Goal: Task Accomplishment & Management: Complete application form

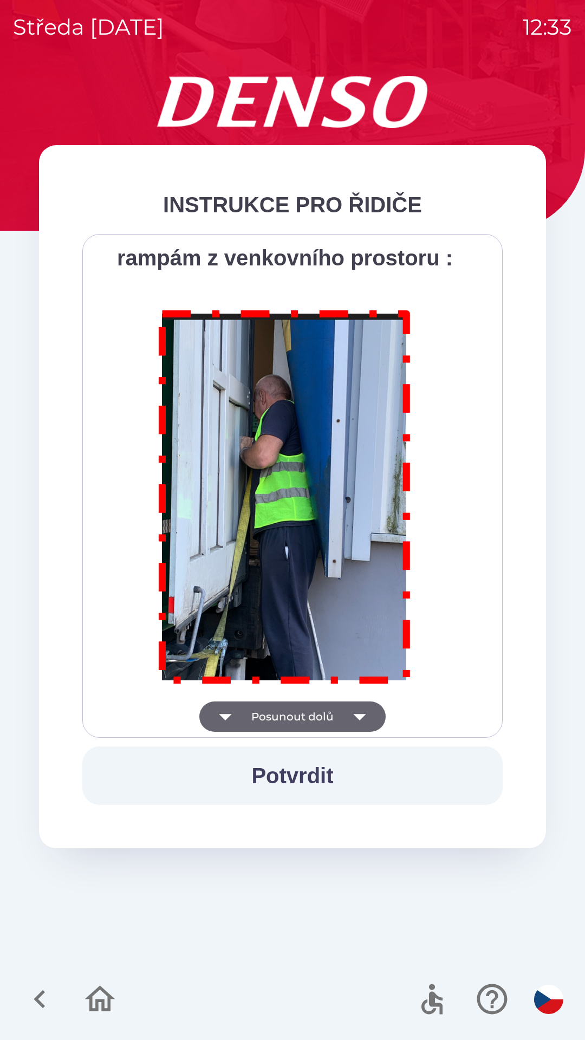
scroll to position [6087, 0]
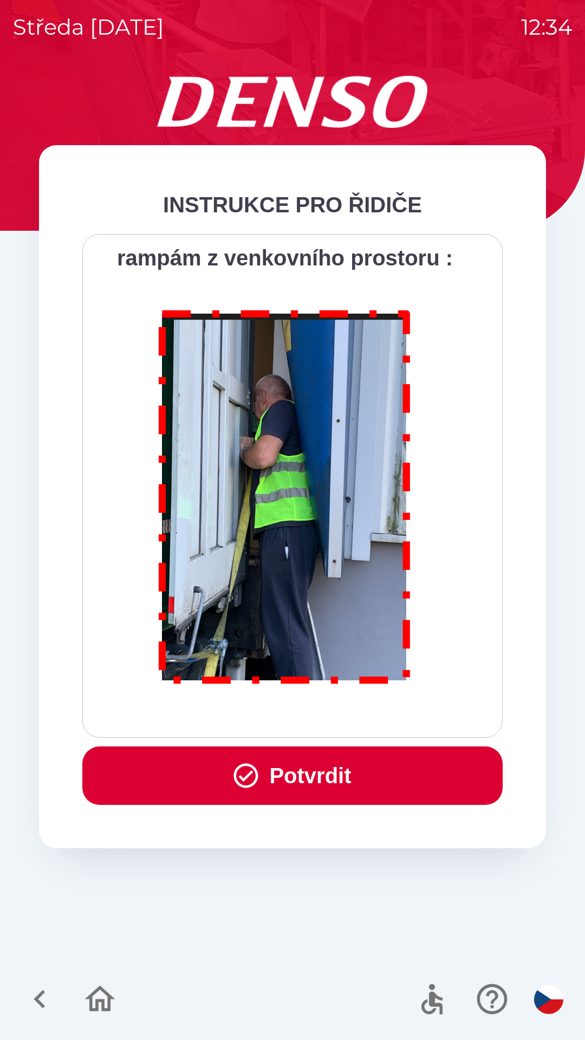
click at [304, 780] on button "Potvrdit" at bounding box center [292, 775] width 420 height 58
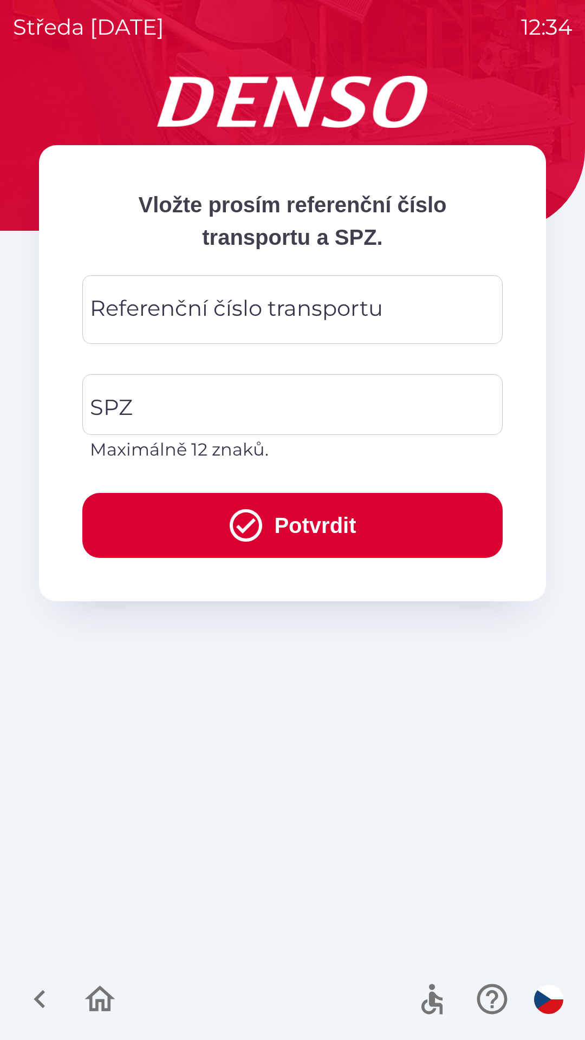
click at [273, 310] on div "Referenční číslo transportu Referenční číslo transportu" at bounding box center [292, 309] width 420 height 69
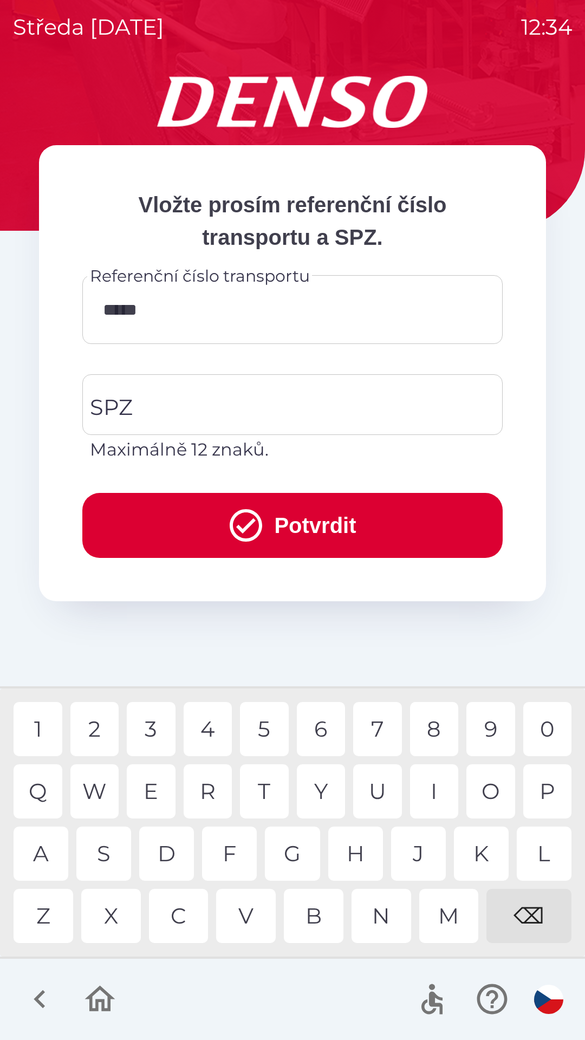
type input "******"
click at [215, 408] on input "SPZ" at bounding box center [284, 404] width 394 height 51
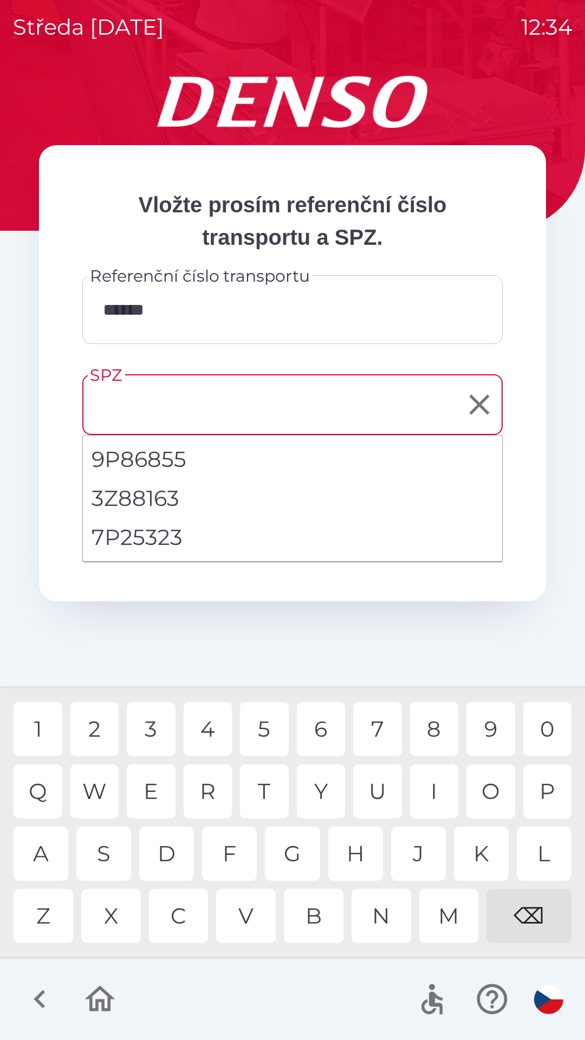
click at [156, 536] on li "7P25323" at bounding box center [292, 537] width 419 height 39
type input "*******"
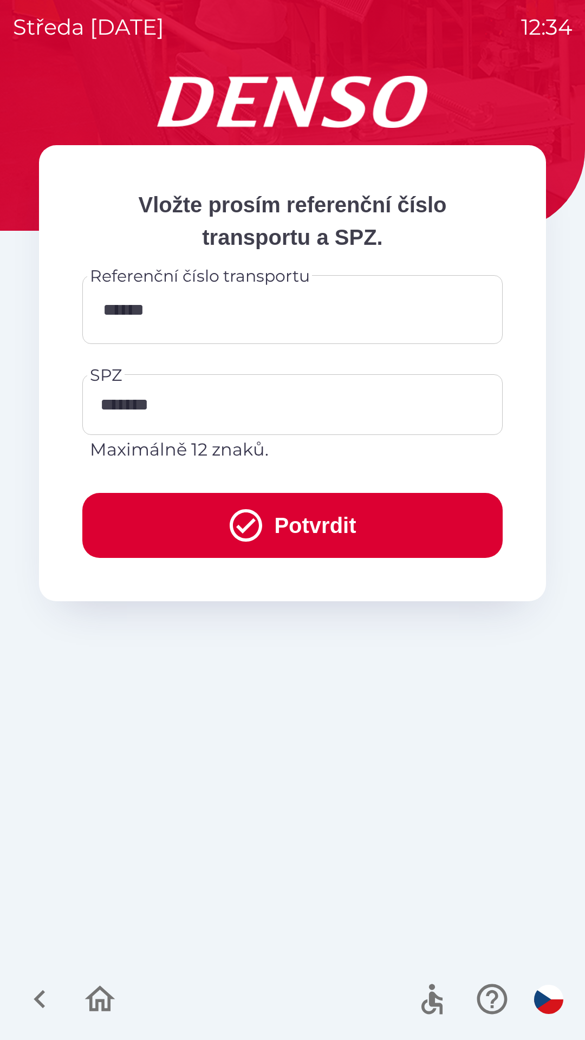
click at [311, 528] on button "Potvrdit" at bounding box center [292, 525] width 420 height 65
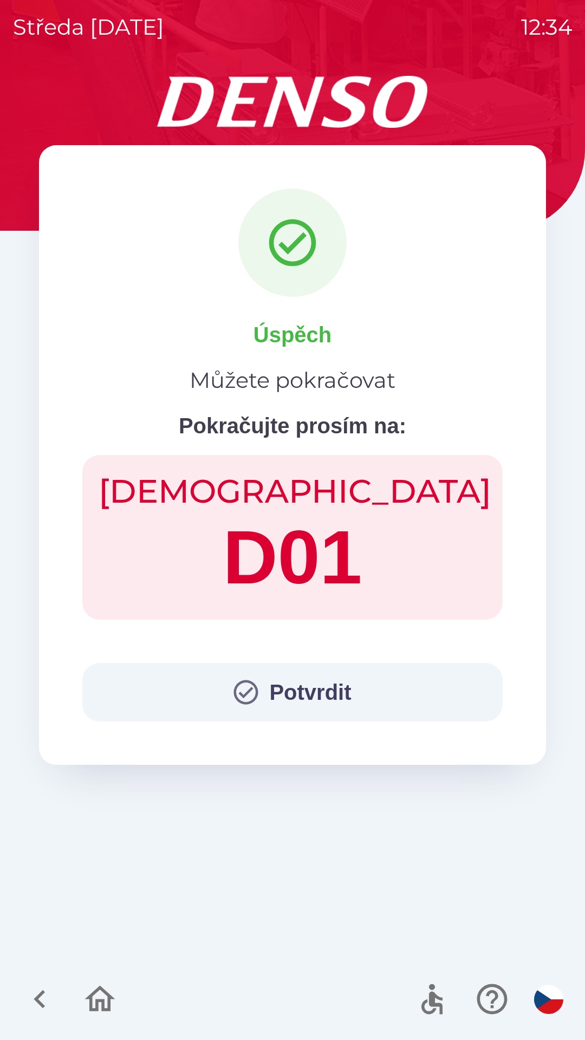
click at [313, 680] on button "Potvrdit" at bounding box center [292, 692] width 420 height 58
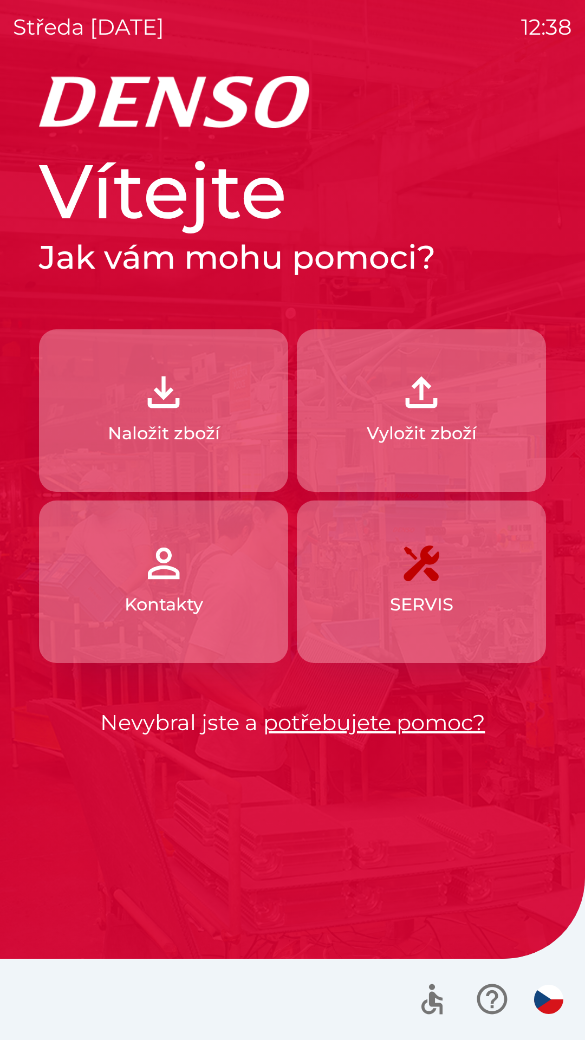
click at [442, 428] on p "Vyložit zboží" at bounding box center [422, 433] width 110 height 26
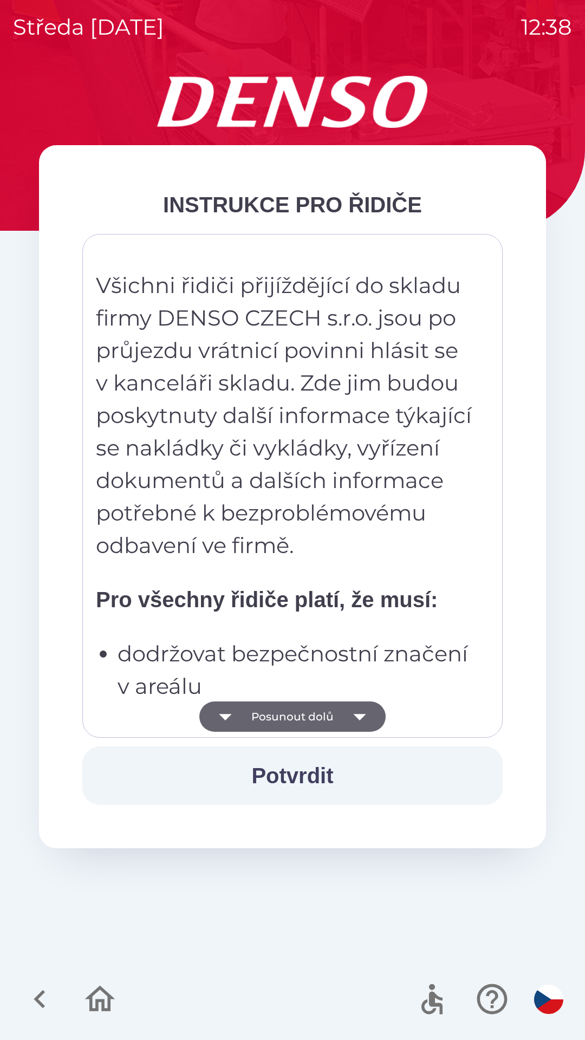
click at [323, 776] on button "Potvrdit" at bounding box center [292, 775] width 420 height 58
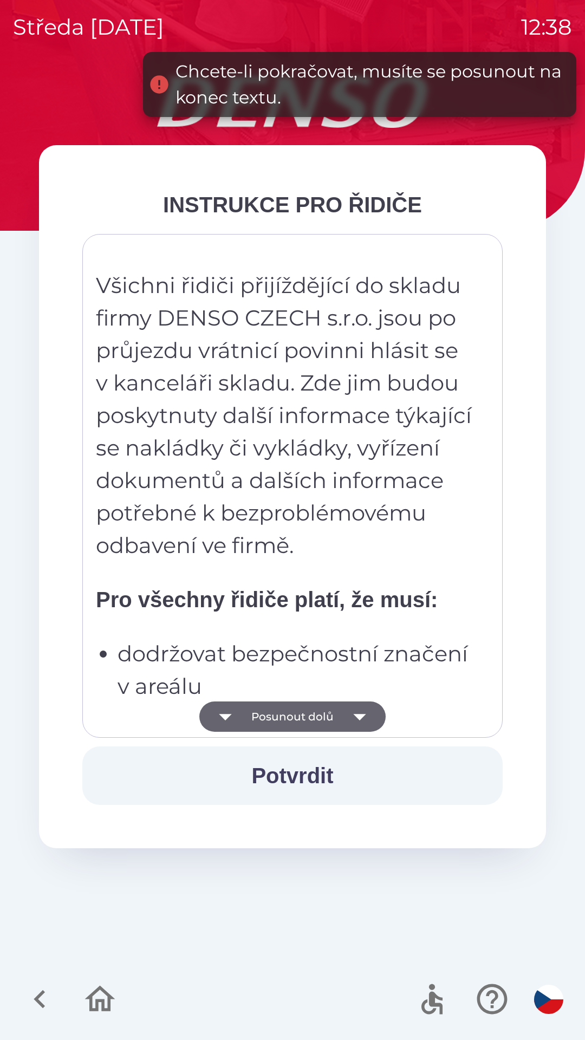
click at [331, 718] on button "Posunout dolů" at bounding box center [292, 716] width 186 height 30
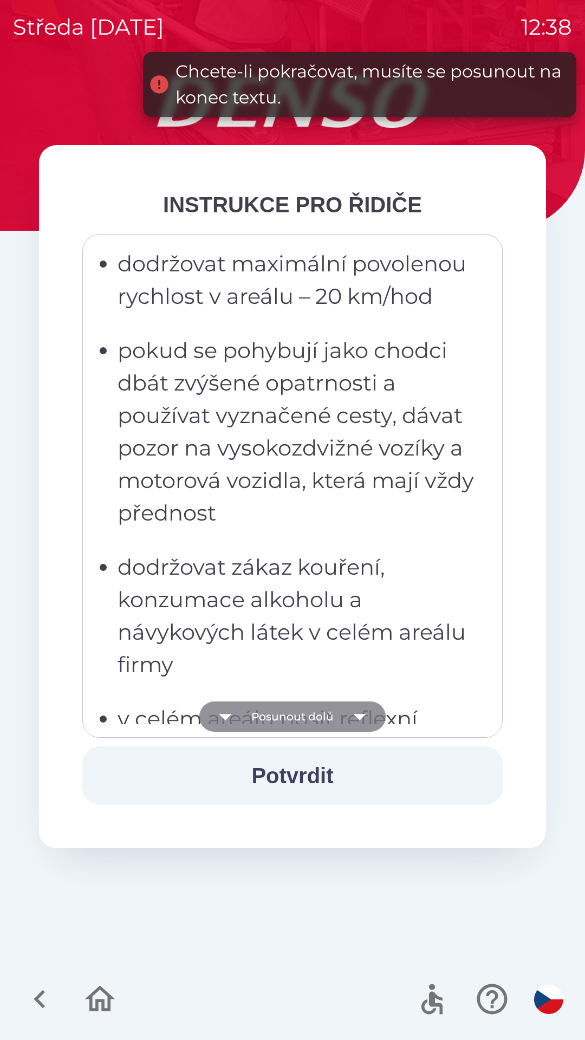
click at [324, 725] on button "Posunout dolů" at bounding box center [292, 716] width 186 height 30
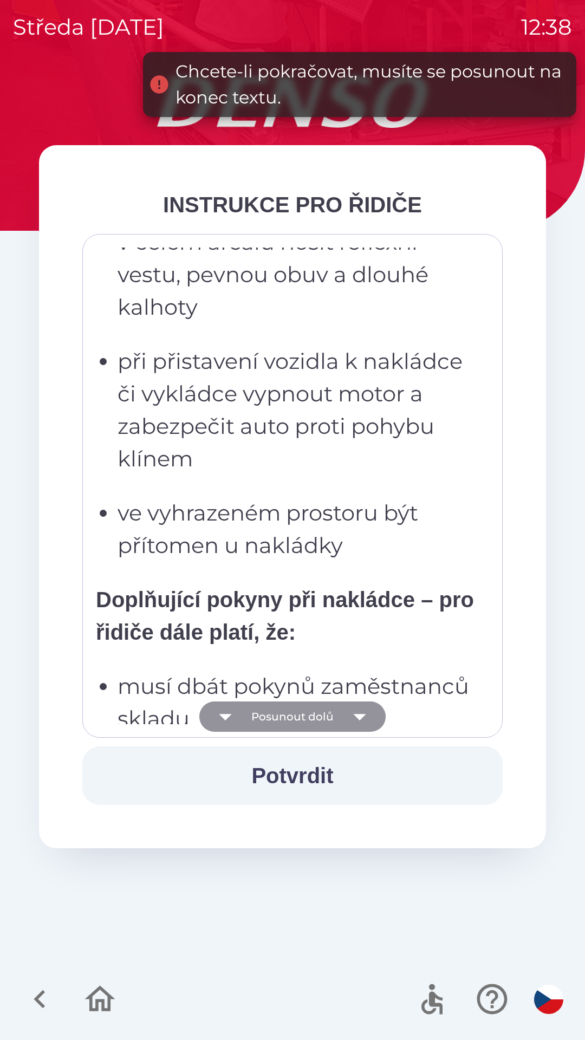
click at [324, 720] on button "Posunout dolů" at bounding box center [292, 716] width 186 height 30
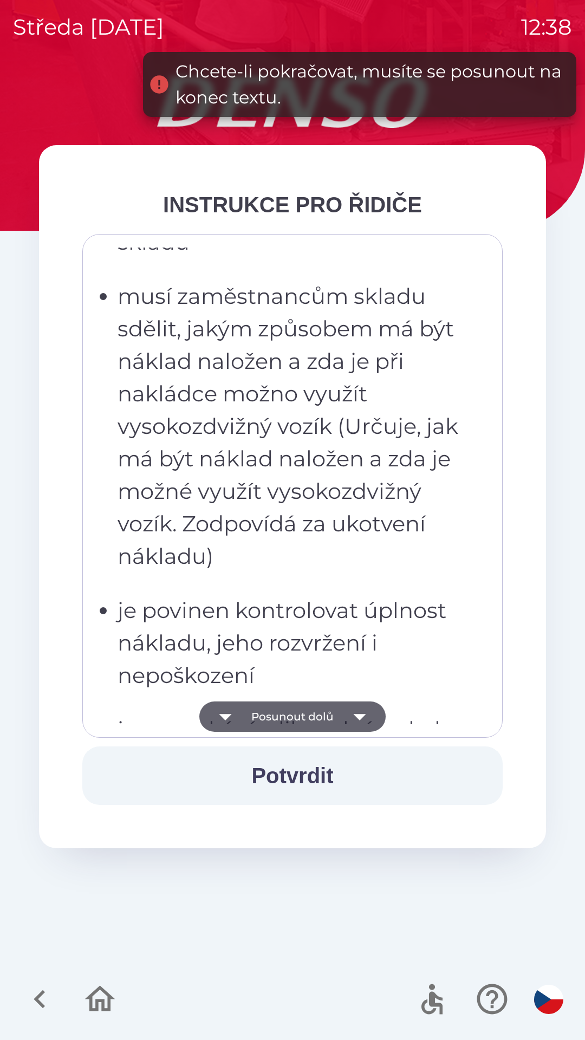
click at [325, 714] on button "Posunout dolů" at bounding box center [292, 716] width 186 height 30
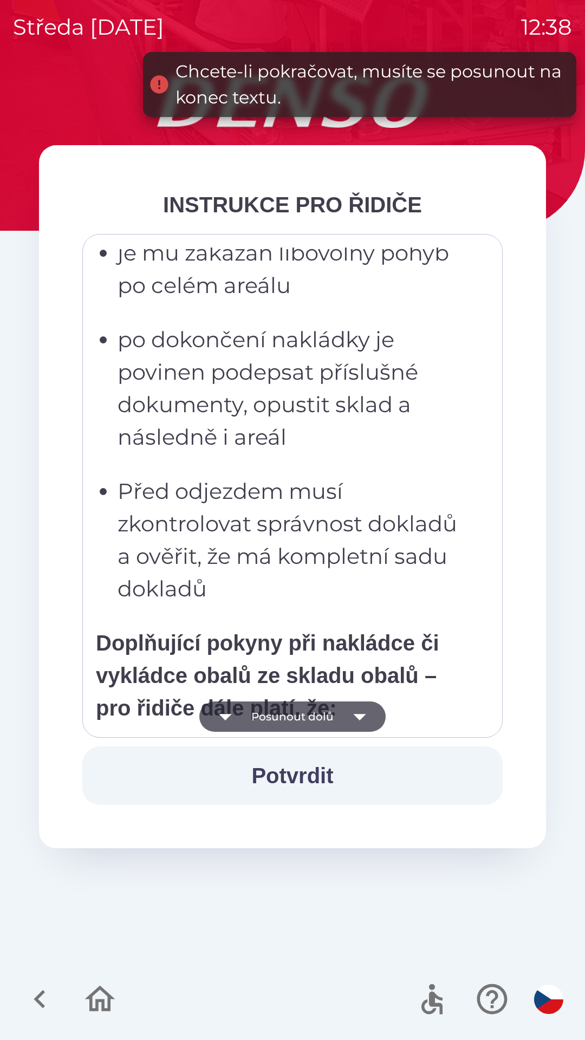
click at [327, 714] on button "Posunout dolů" at bounding box center [292, 716] width 186 height 30
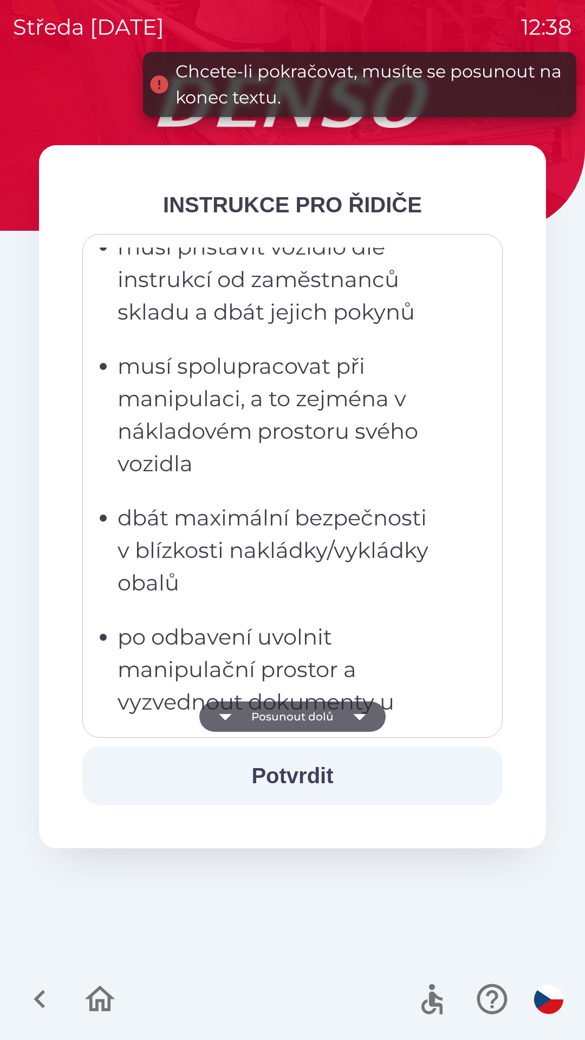
click at [328, 715] on button "Posunout dolů" at bounding box center [292, 716] width 186 height 30
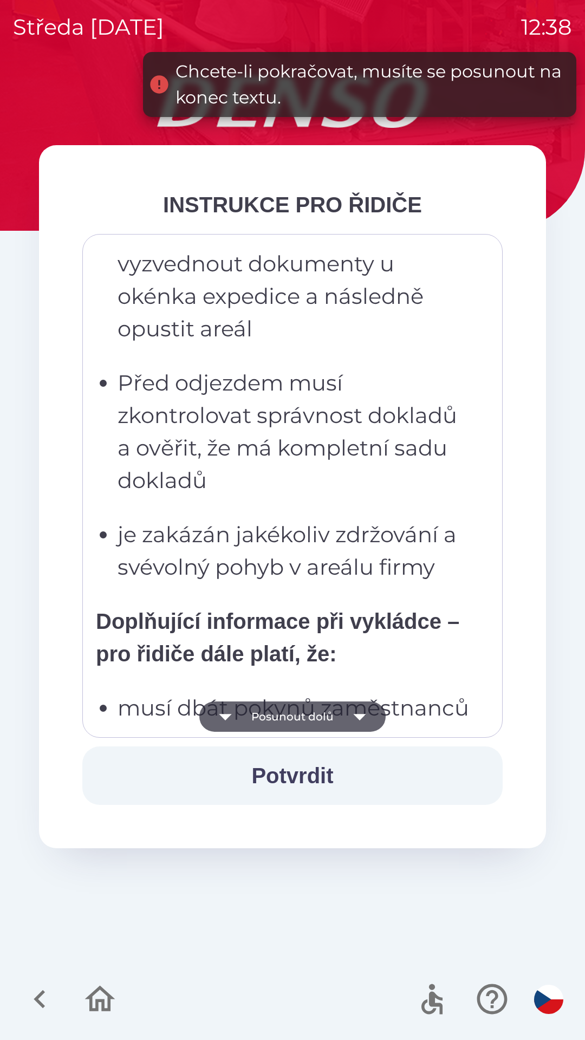
click at [330, 711] on button "Posunout dolů" at bounding box center [292, 716] width 186 height 30
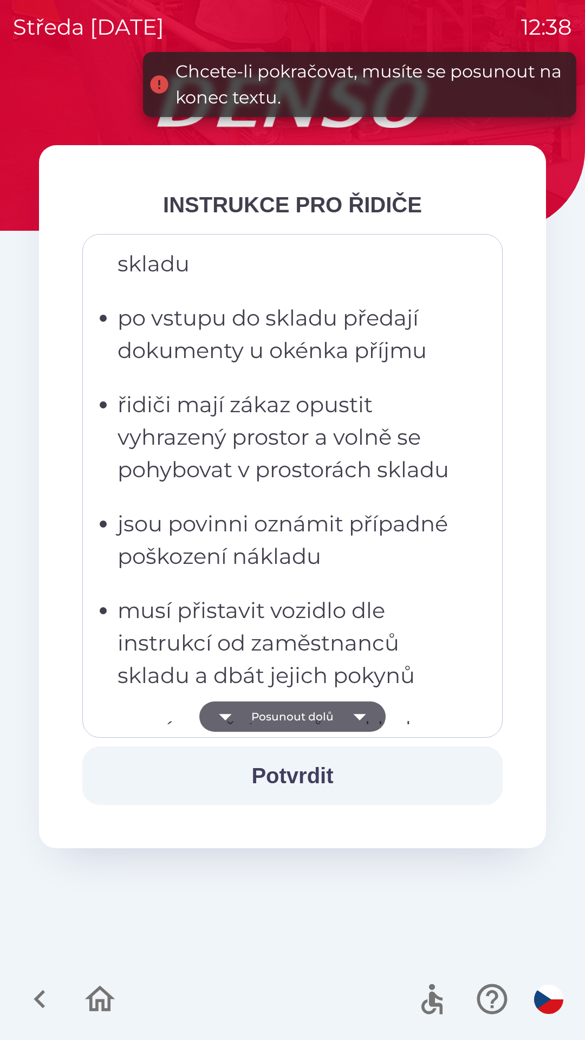
click at [337, 711] on button "Posunout dolů" at bounding box center [292, 716] width 186 height 30
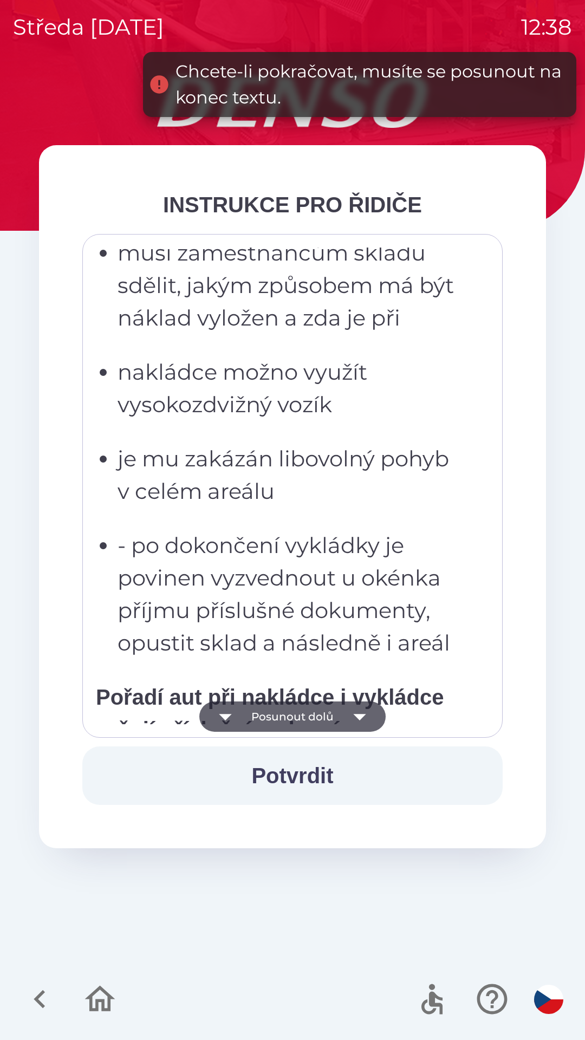
click at [336, 711] on button "Posunout dolů" at bounding box center [292, 716] width 186 height 30
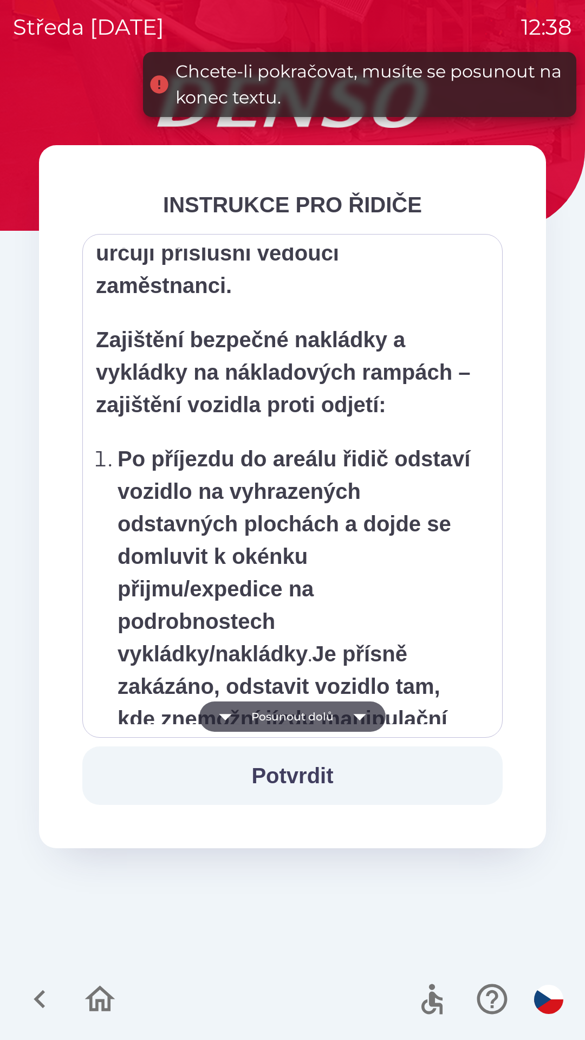
click at [333, 708] on button "Posunout dolů" at bounding box center [292, 716] width 186 height 30
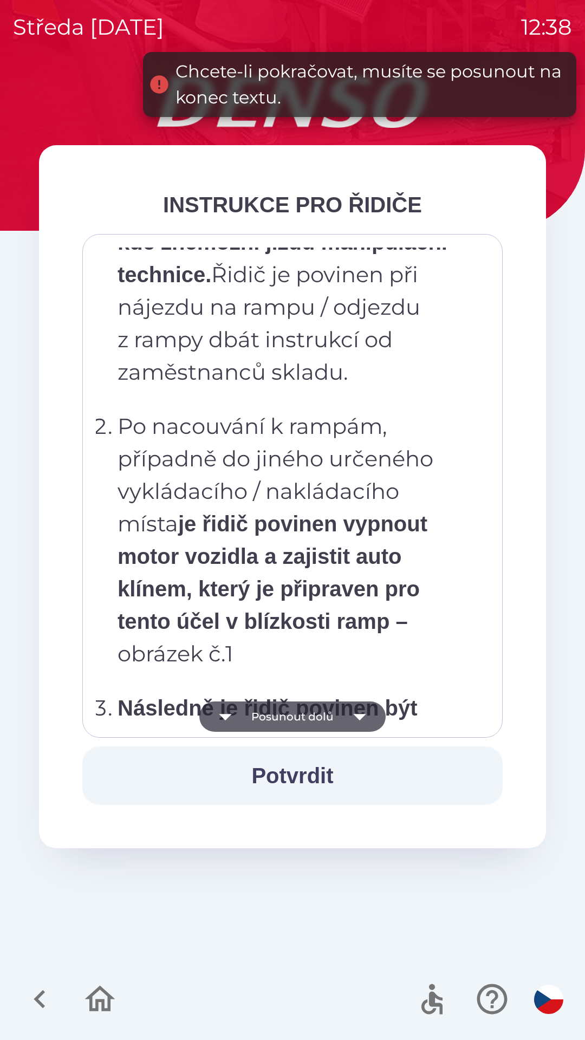
click at [333, 708] on button "Posunout dolů" at bounding box center [292, 716] width 186 height 30
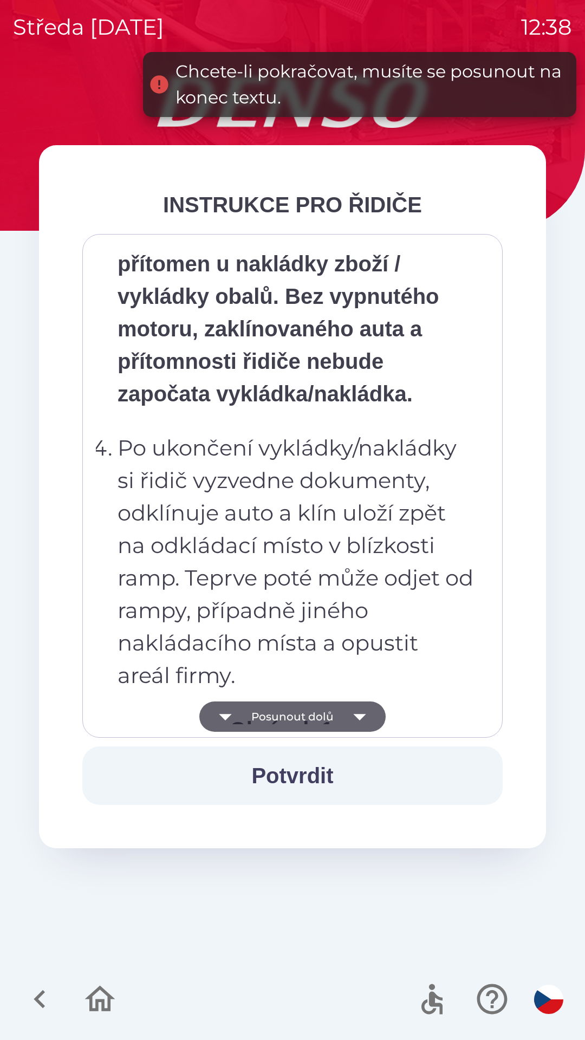
click at [331, 712] on button "Posunout dolů" at bounding box center [292, 716] width 186 height 30
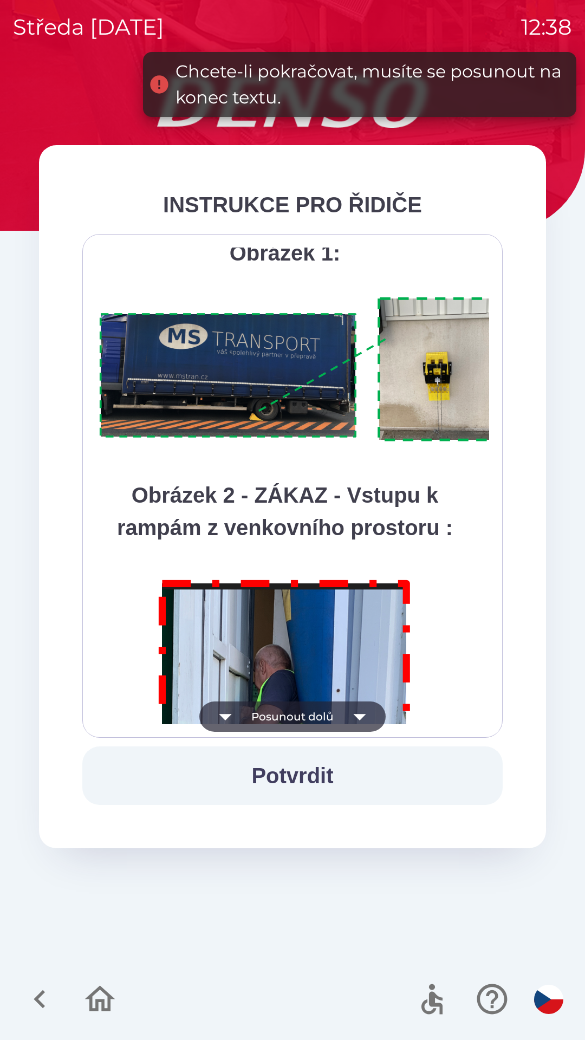
click at [328, 714] on button "Posunout dolů" at bounding box center [292, 716] width 186 height 30
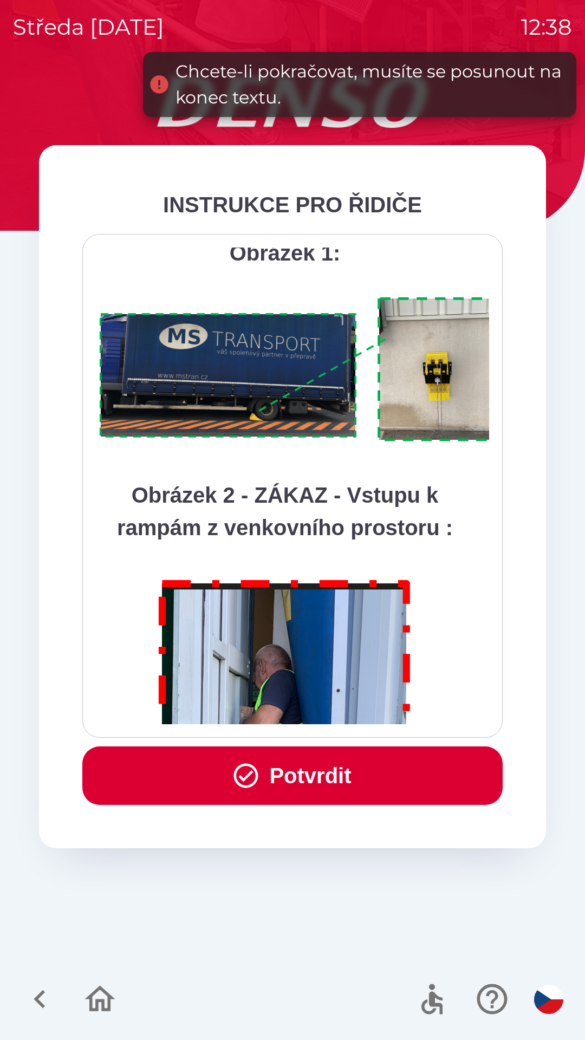
scroll to position [6087, 0]
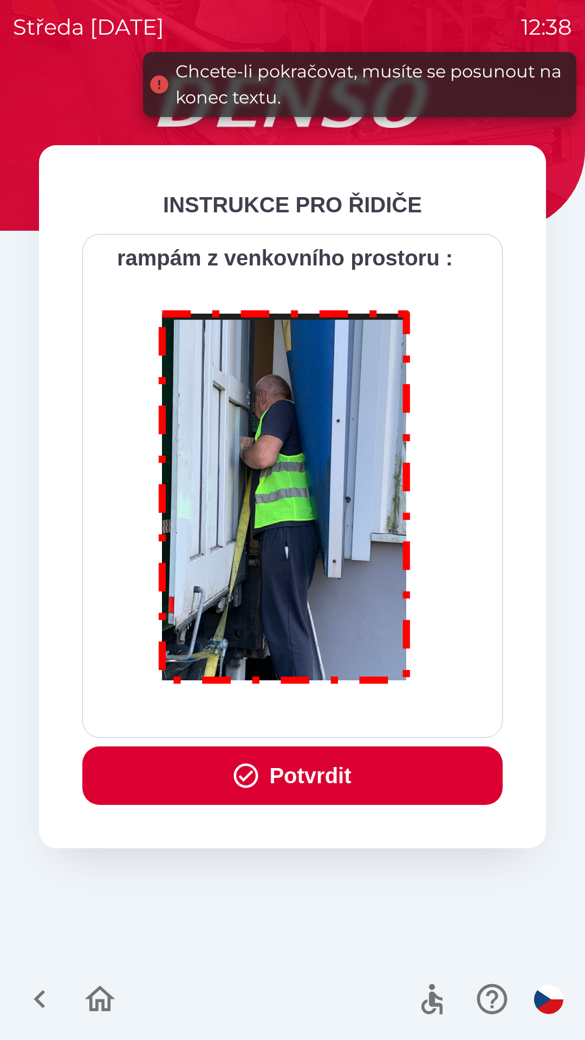
click at [327, 713] on div "Všichni řidiči přijíždějící do skladu firmy DENSO CZECH s.r.o. jsou po průjezdu…" at bounding box center [292, 486] width 393 height 477
click at [339, 770] on button "Potvrdit" at bounding box center [292, 775] width 420 height 58
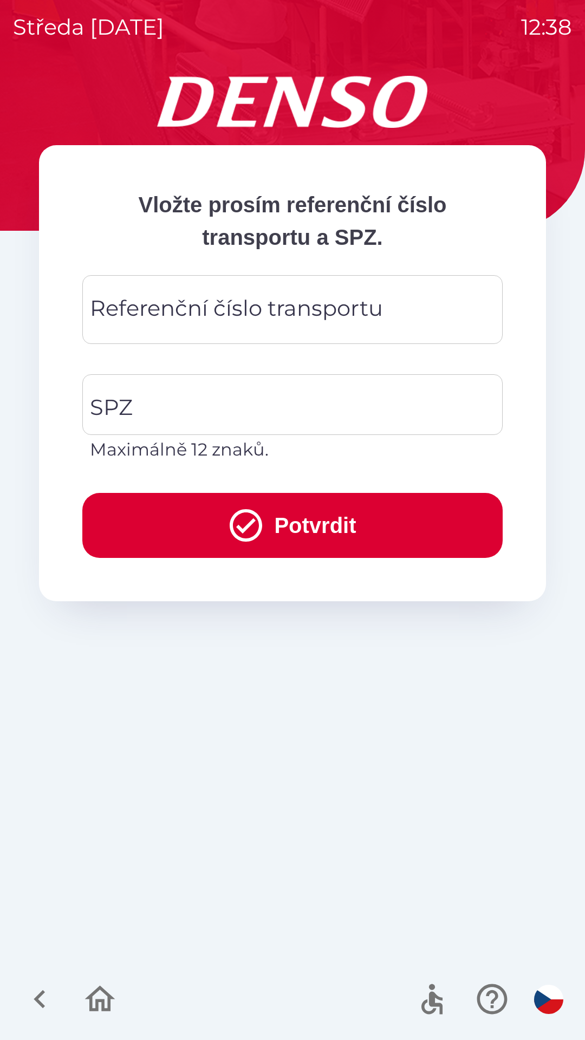
click at [345, 307] on div "Referenční číslo transportu Referenční číslo transportu" at bounding box center [292, 309] width 420 height 69
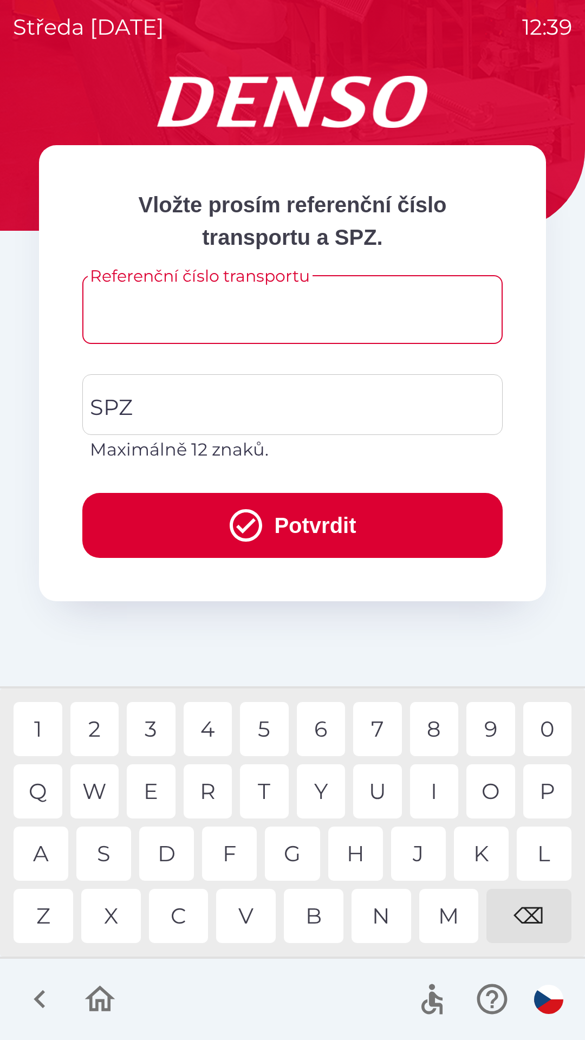
click at [294, 304] on input "Referenční číslo transportu" at bounding box center [292, 309] width 394 height 43
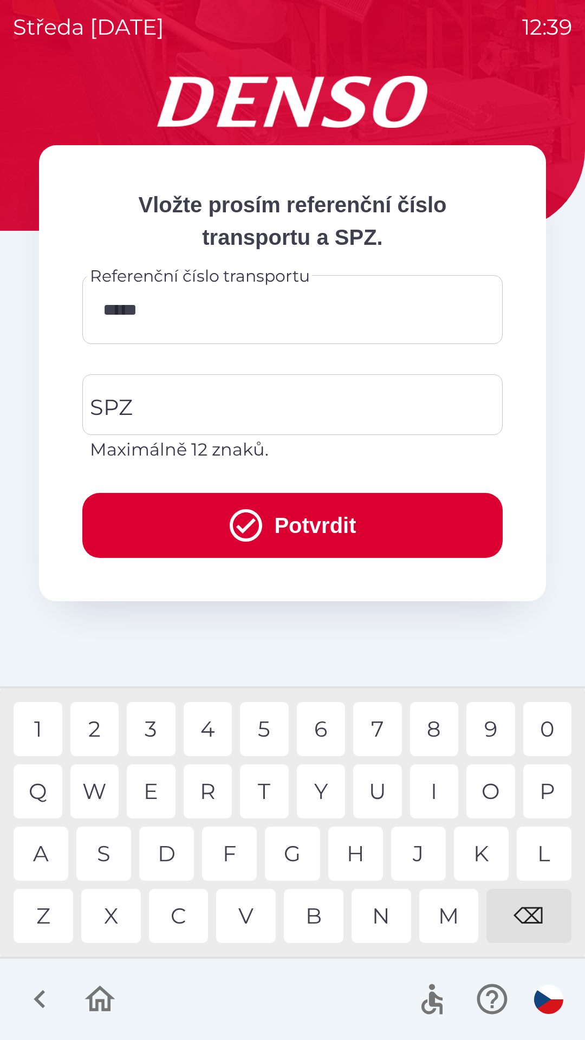
click at [549, 731] on div "0" at bounding box center [547, 729] width 49 height 54
click at [490, 733] on div "9" at bounding box center [490, 729] width 49 height 54
click at [110, 732] on div "2" at bounding box center [94, 729] width 49 height 54
type input "********"
click at [264, 395] on input "SPZ" at bounding box center [284, 404] width 394 height 51
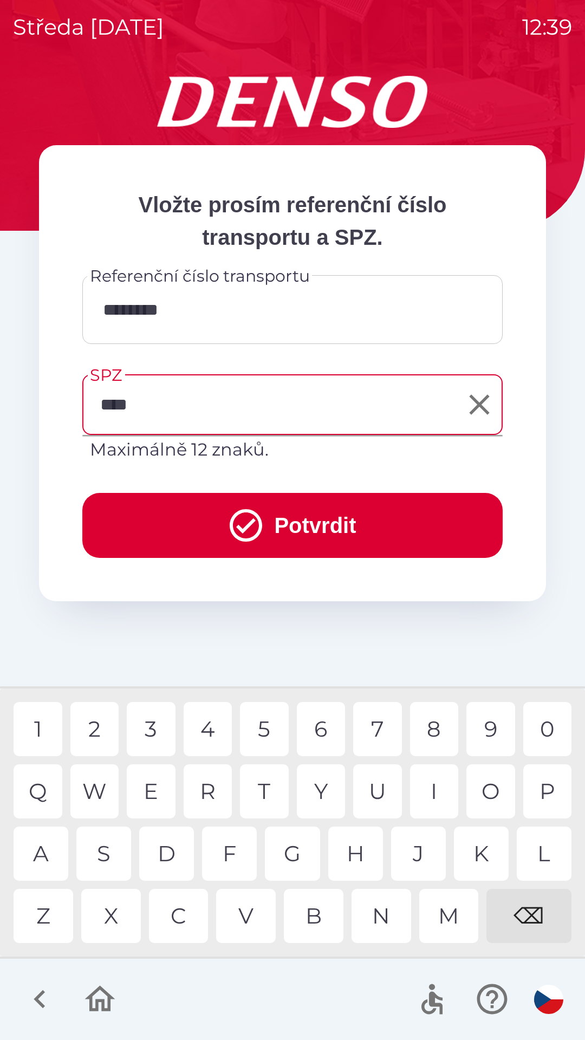
click at [432, 727] on div "8" at bounding box center [434, 729] width 49 height 54
click at [162, 729] on div "3" at bounding box center [151, 729] width 49 height 54
type input "*******"
click at [349, 528] on button "Potvrdit" at bounding box center [292, 525] width 420 height 65
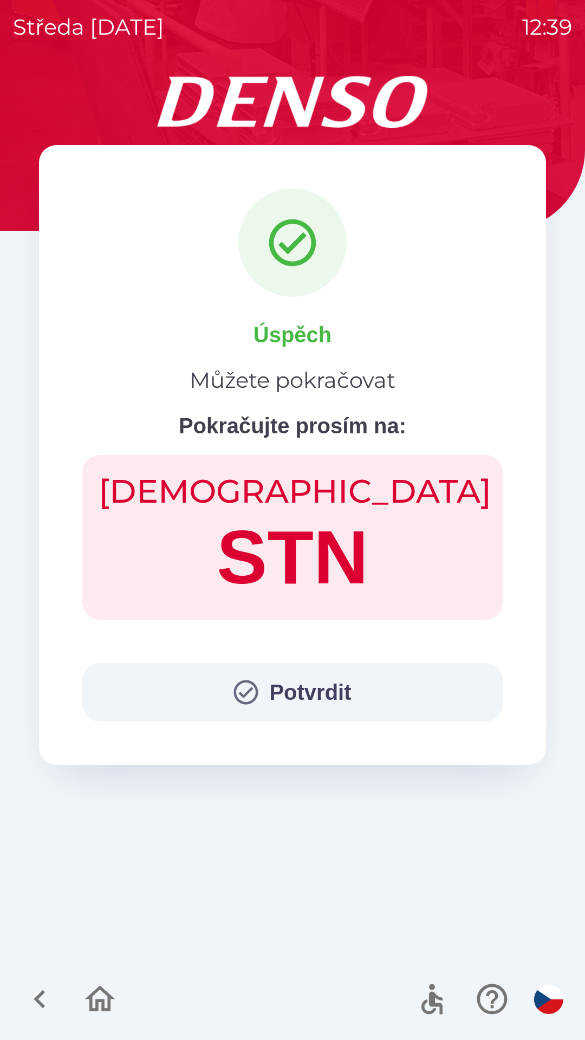
click at [267, 678] on button "Potvrdit" at bounding box center [292, 692] width 420 height 58
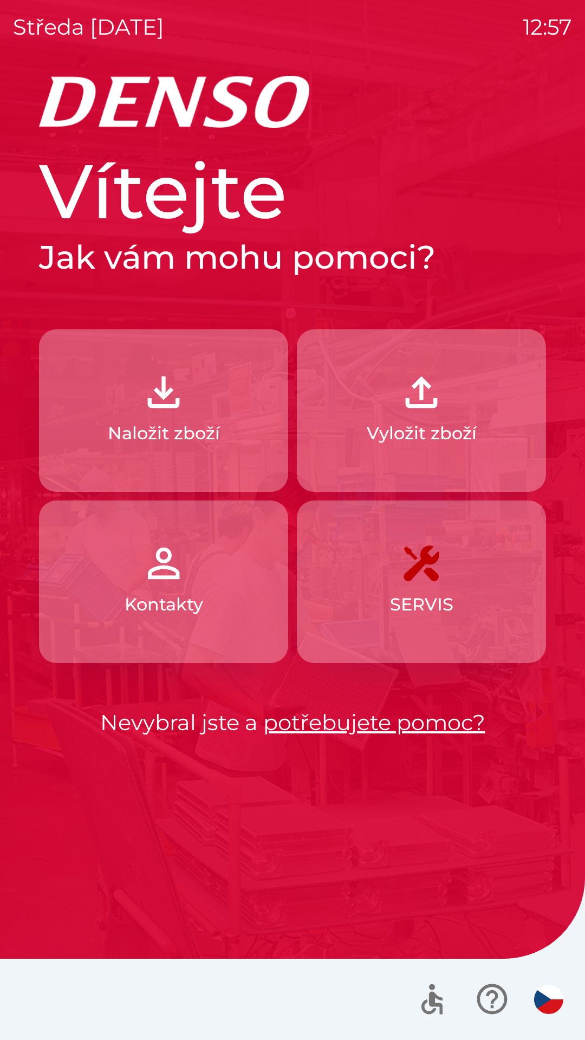
click at [212, 436] on p "Naložit zboží" at bounding box center [164, 433] width 112 height 26
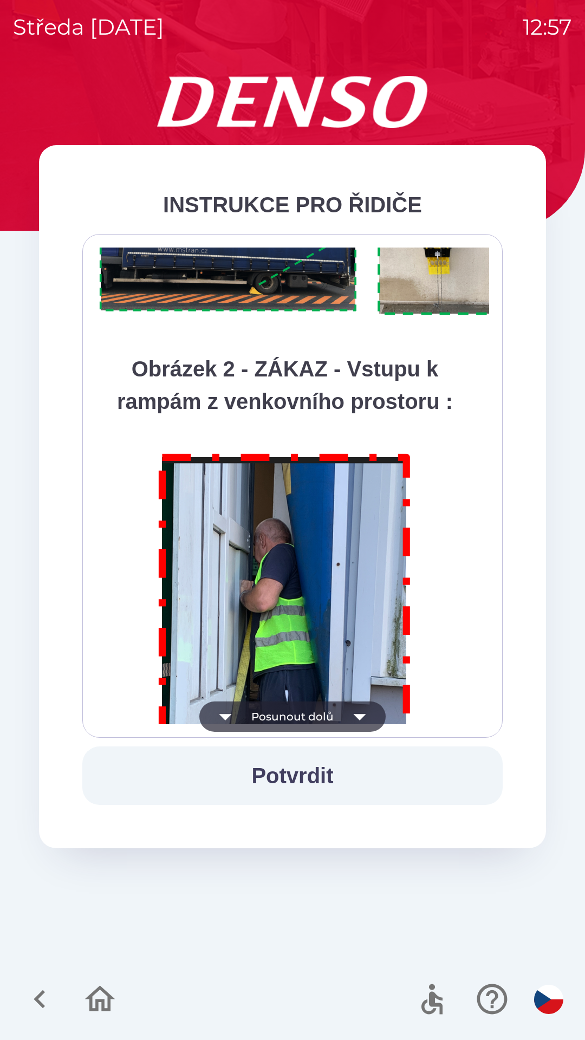
scroll to position [6087, 0]
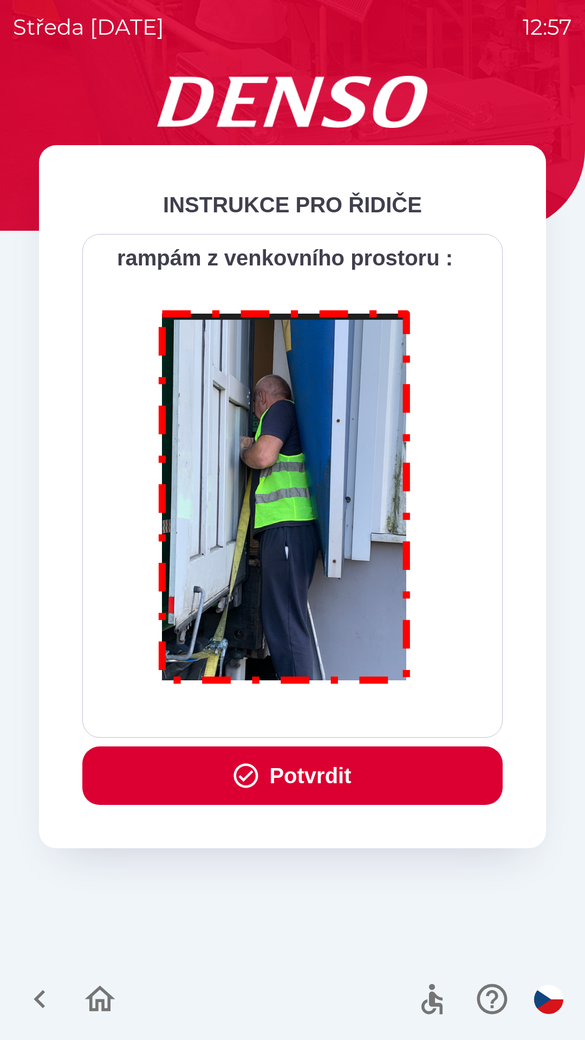
click at [324, 774] on button "Potvrdit" at bounding box center [292, 775] width 420 height 58
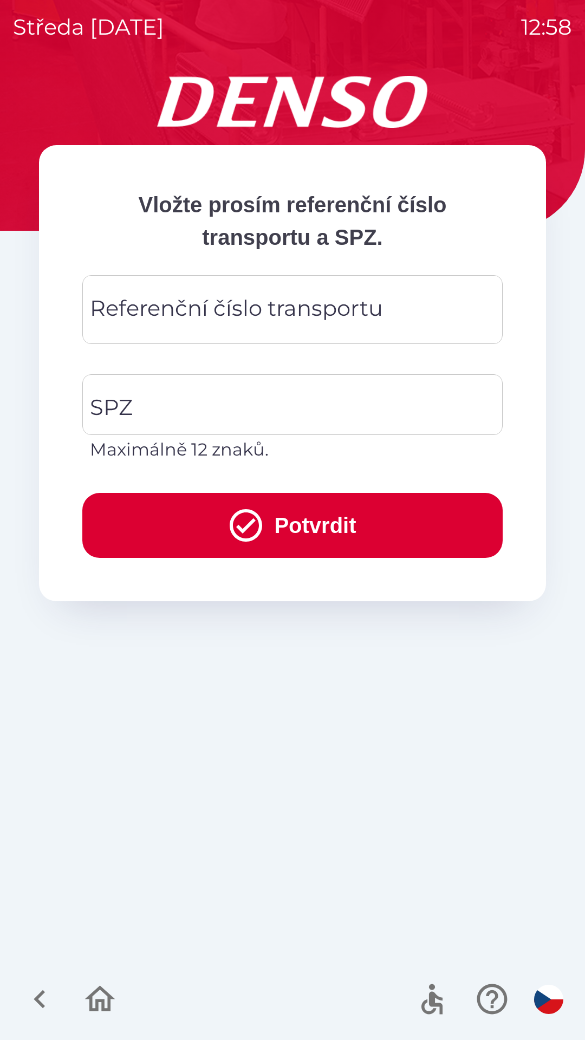
click at [309, 309] on div "Referenční číslo transportu Referenční číslo transportu" at bounding box center [292, 309] width 420 height 69
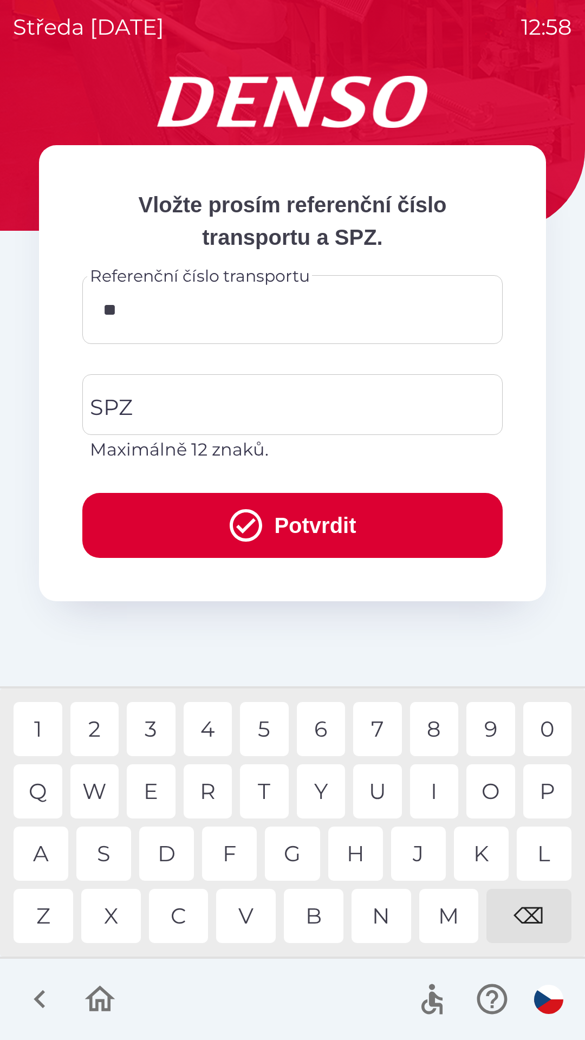
click at [206, 731] on div "4" at bounding box center [208, 729] width 49 height 54
click at [318, 732] on div "6" at bounding box center [321, 729] width 49 height 54
type input "******"
click at [198, 409] on input "SPZ" at bounding box center [284, 404] width 394 height 51
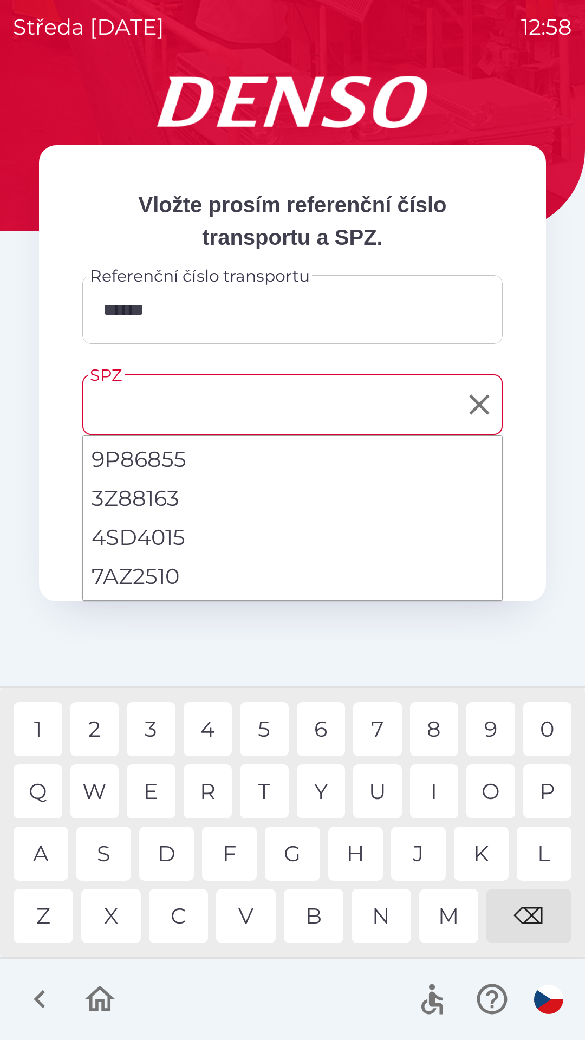
click at [171, 580] on li "7AZ2510" at bounding box center [292, 576] width 419 height 39
type input "*******"
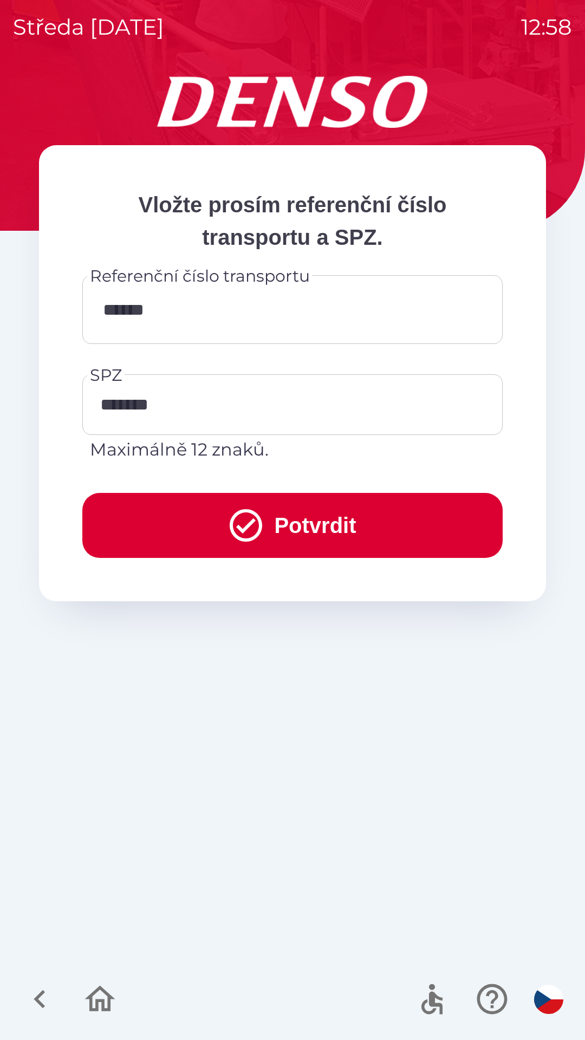
click at [308, 516] on button "Potvrdit" at bounding box center [292, 525] width 420 height 65
